Goal: Information Seeking & Learning: Learn about a topic

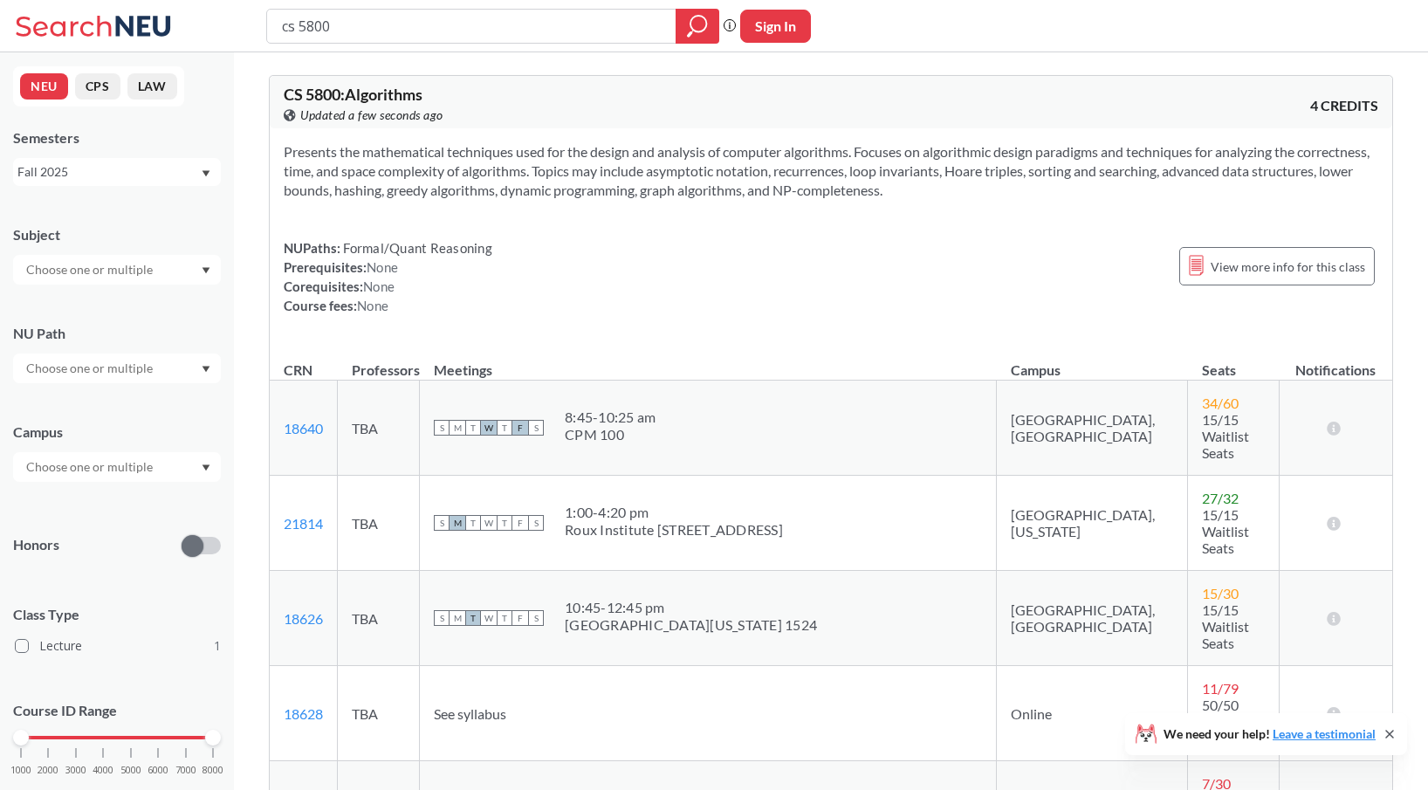
scroll to position [211, 0]
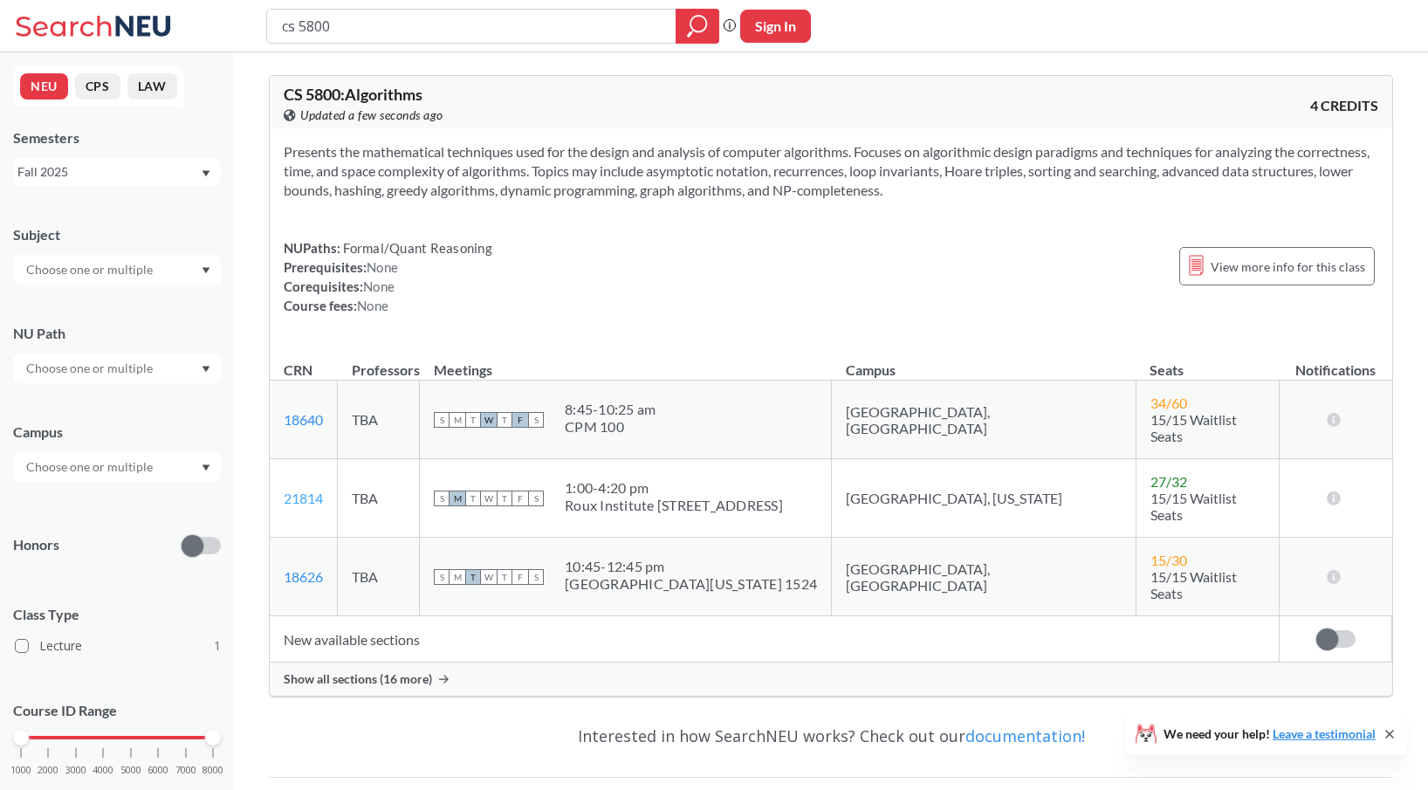
click at [301, 490] on link "21814" at bounding box center [303, 498] width 39 height 17
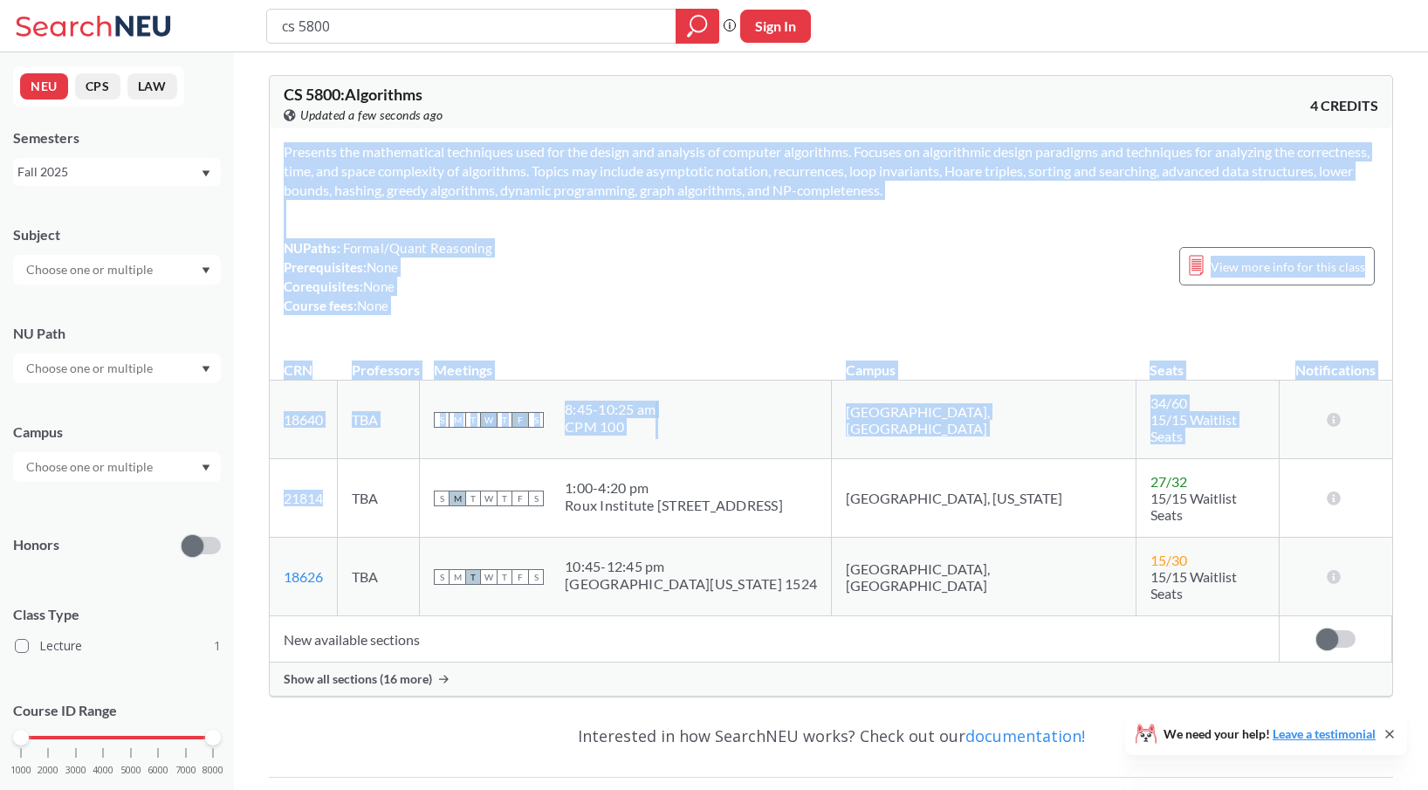
drag, startPoint x: 327, startPoint y: 484, endPoint x: 265, endPoint y: 483, distance: 62.0
click at [265, 483] on div "CS 5800 : Algorithms View this course on Banner. Updated a few seconds ago 4 CR…" at bounding box center [831, 514] width 1194 height 925
click at [308, 498] on td "21814 View this section on Banner." at bounding box center [304, 498] width 68 height 79
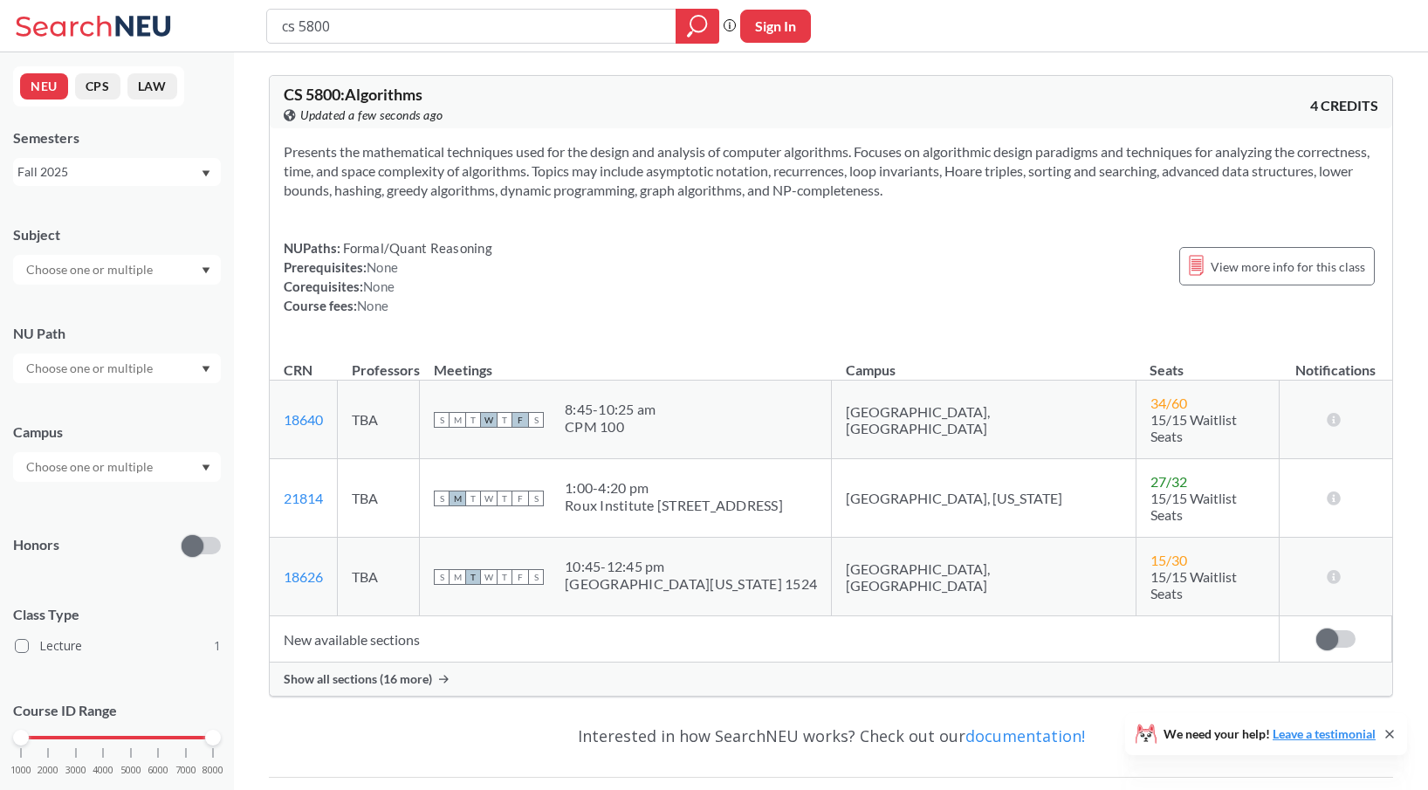
click at [313, 671] on span "Show all sections (16 more)" at bounding box center [358, 679] width 148 height 16
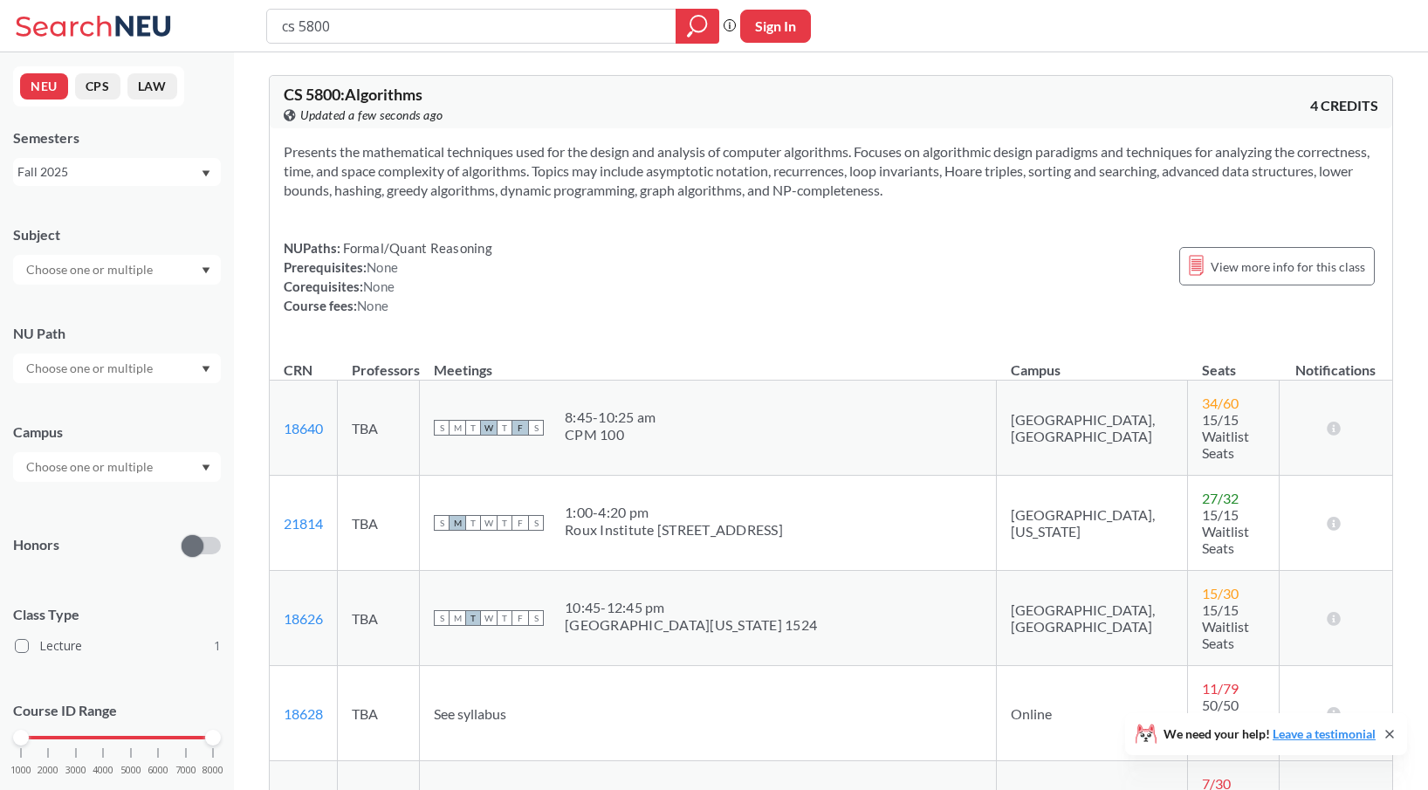
click at [127, 25] on icon at bounding box center [96, 26] width 162 height 35
